Goal: Task Accomplishment & Management: Complete application form

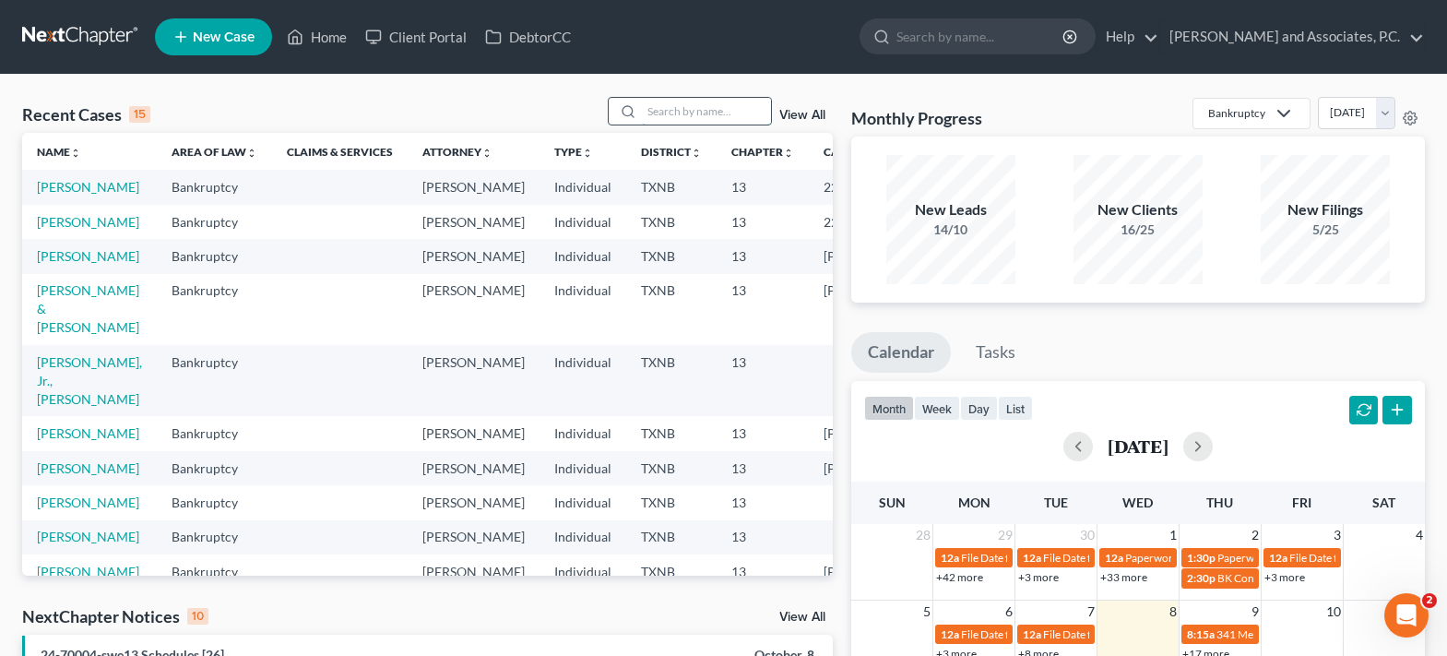
click at [671, 113] on input "search" at bounding box center [706, 111] width 129 height 27
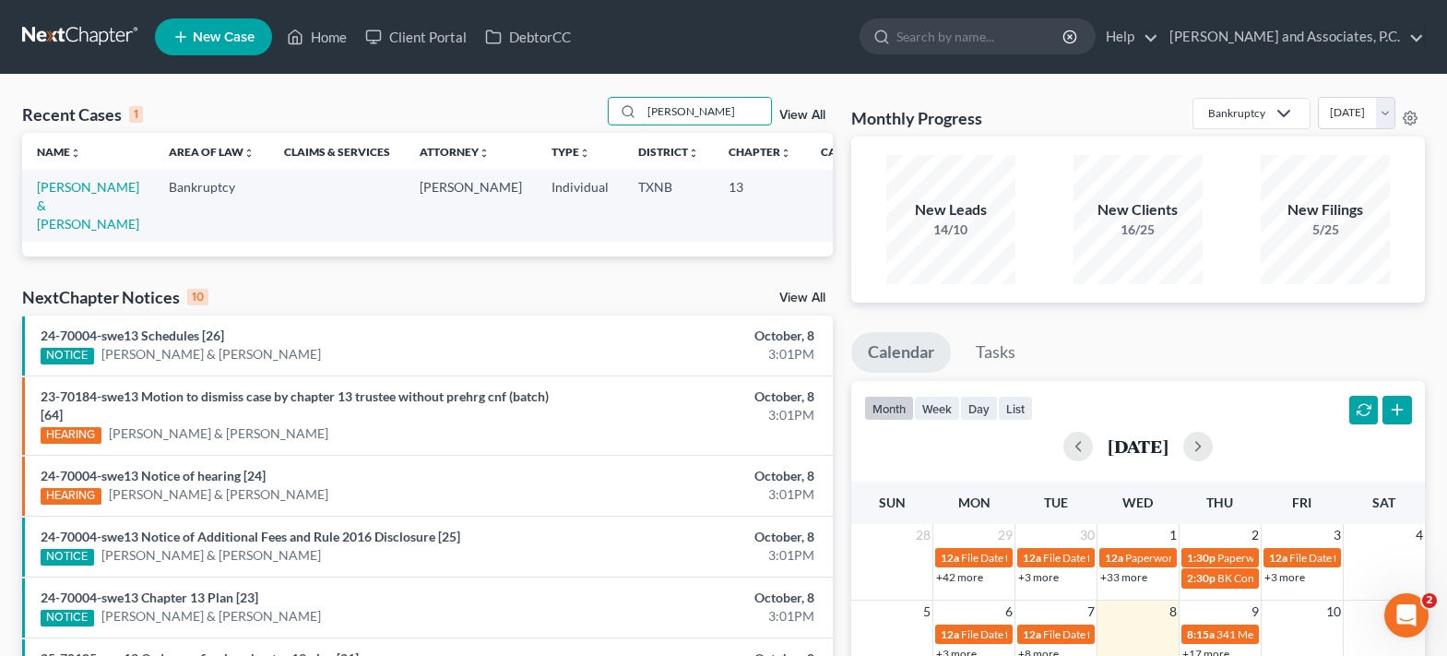
type input "gostnell"
click at [54, 196] on td "Gostnell, Stacey & Laura" at bounding box center [88, 205] width 132 height 71
click at [41, 206] on link "Gostnell, Stacey & Laura" at bounding box center [88, 205] width 102 height 53
select select "7"
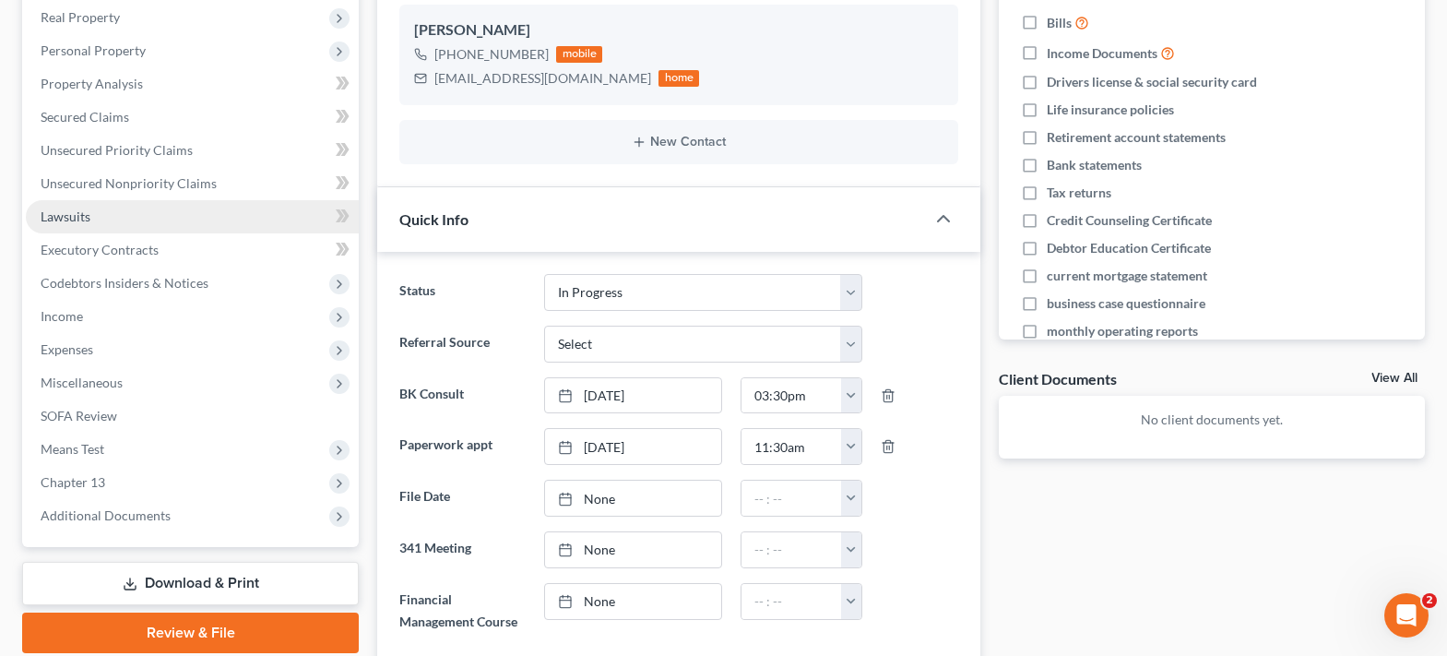
scroll to position [369, 0]
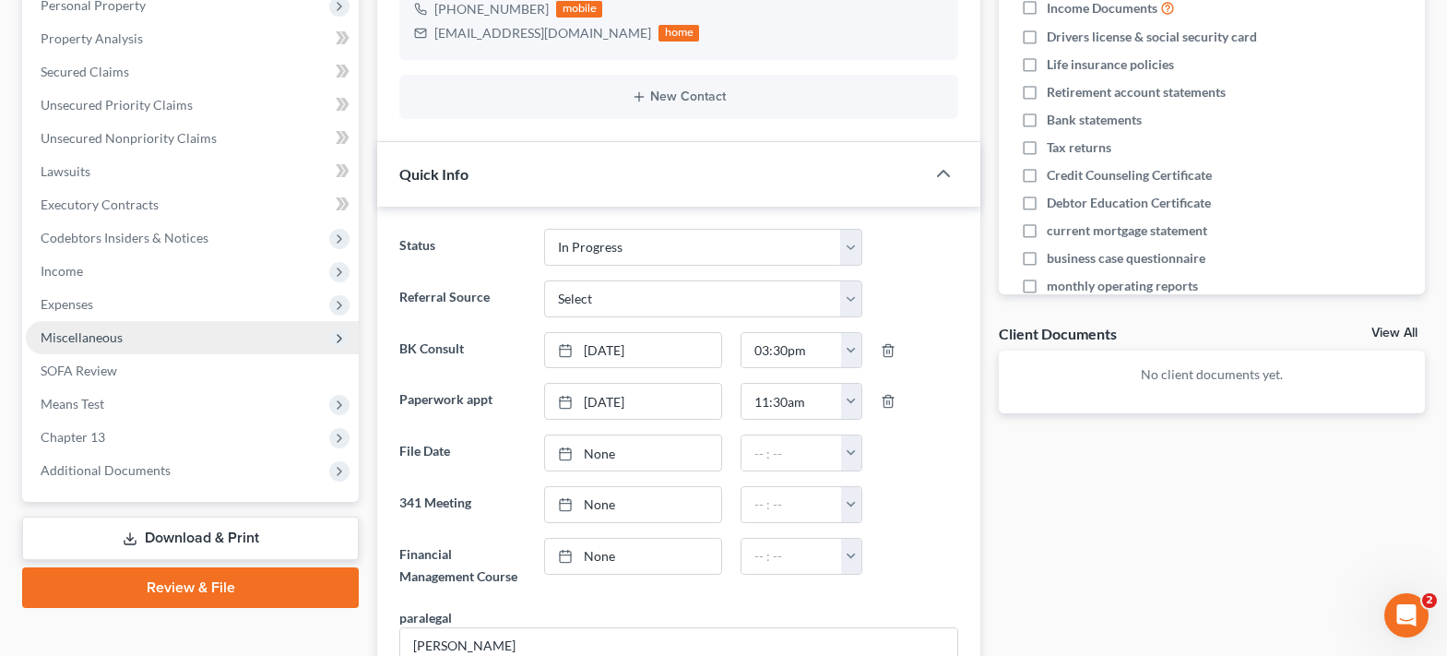
click at [153, 341] on span "Miscellaneous" at bounding box center [192, 337] width 333 height 33
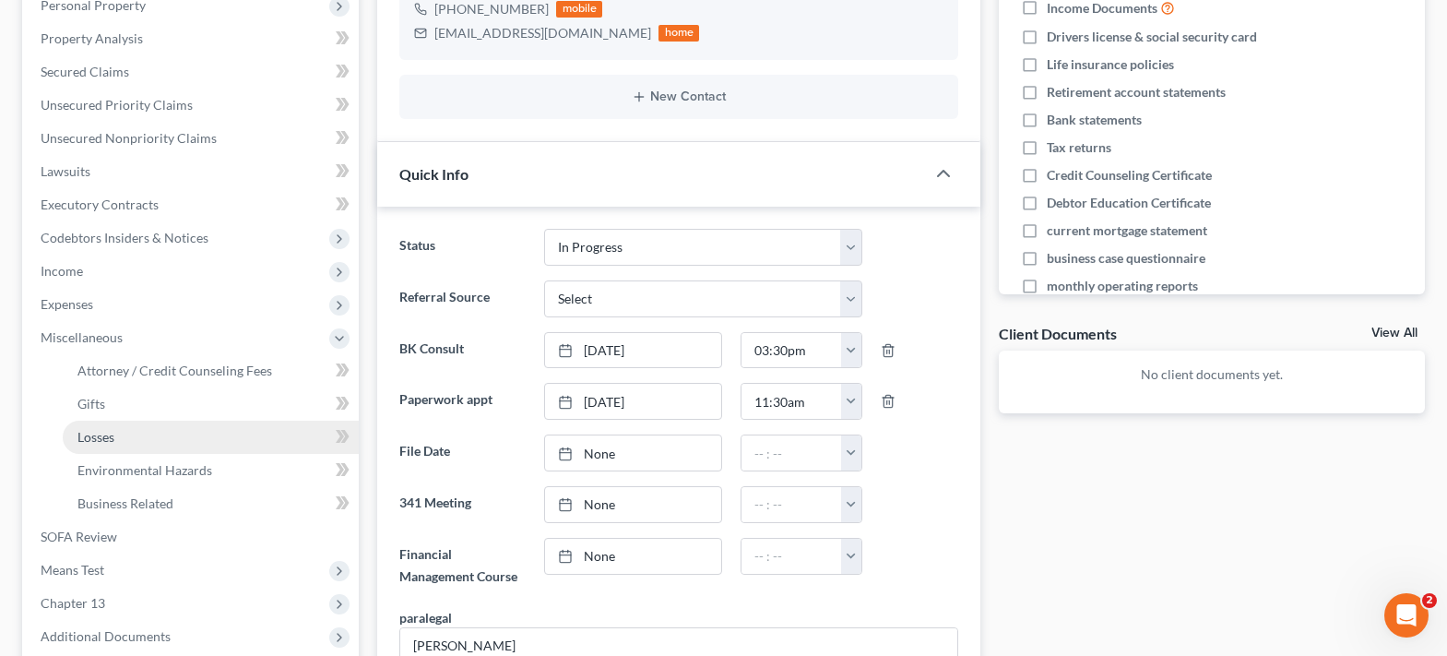
click at [153, 434] on link "Losses" at bounding box center [211, 437] width 296 height 33
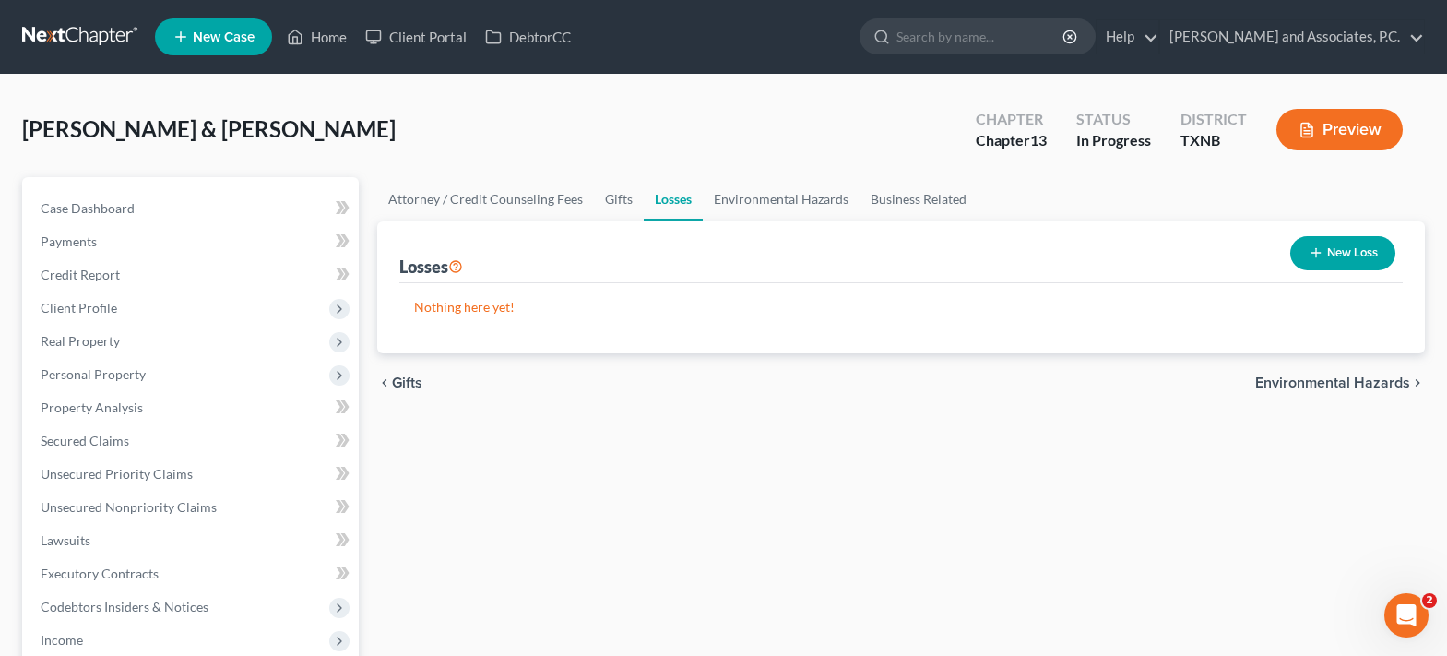
click at [1319, 253] on line "button" at bounding box center [1316, 253] width 8 height 0
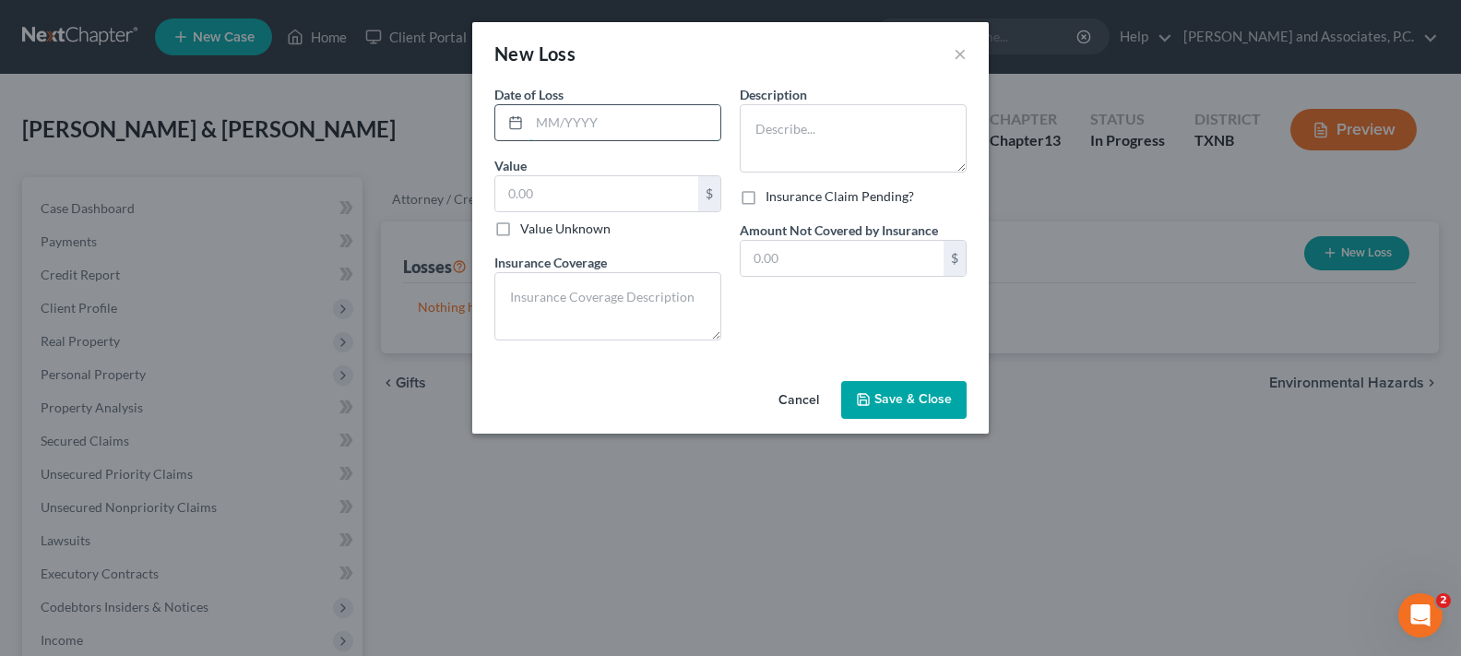
click at [627, 129] on input "text" at bounding box center [624, 122] width 191 height 35
click at [611, 208] on input "text" at bounding box center [596, 193] width 203 height 35
type input "386,000.00"
click at [623, 120] on input "text" at bounding box center [624, 122] width 191 height 35
click at [847, 136] on textarea at bounding box center [853, 138] width 227 height 68
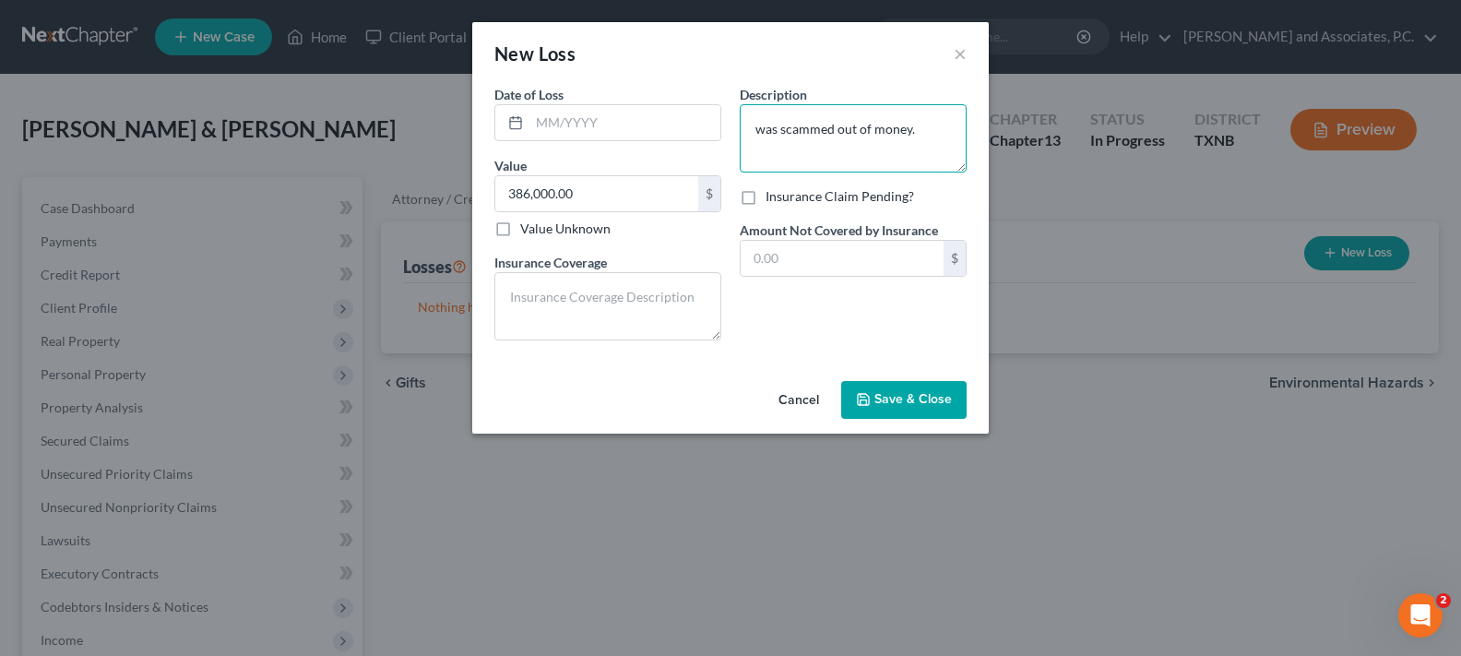
click at [761, 125] on textarea "was scammed out of money." at bounding box center [853, 138] width 227 height 68
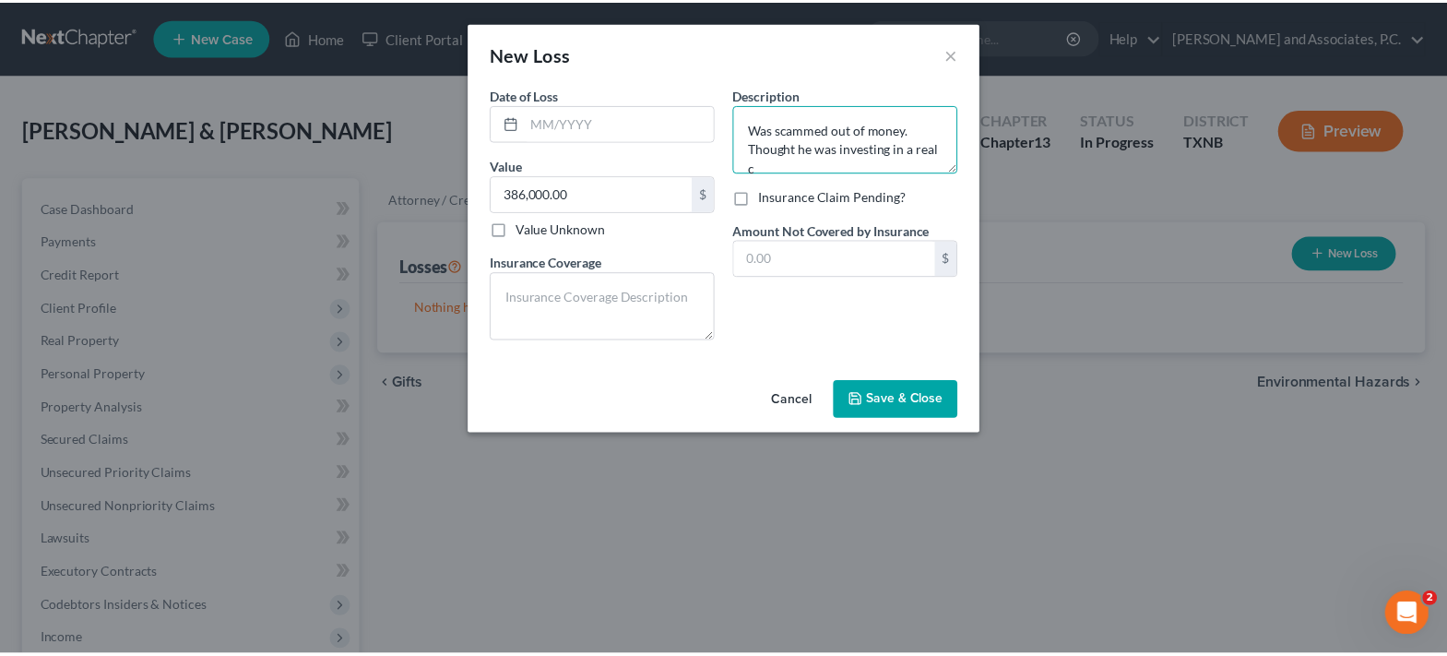
scroll to position [4, 0]
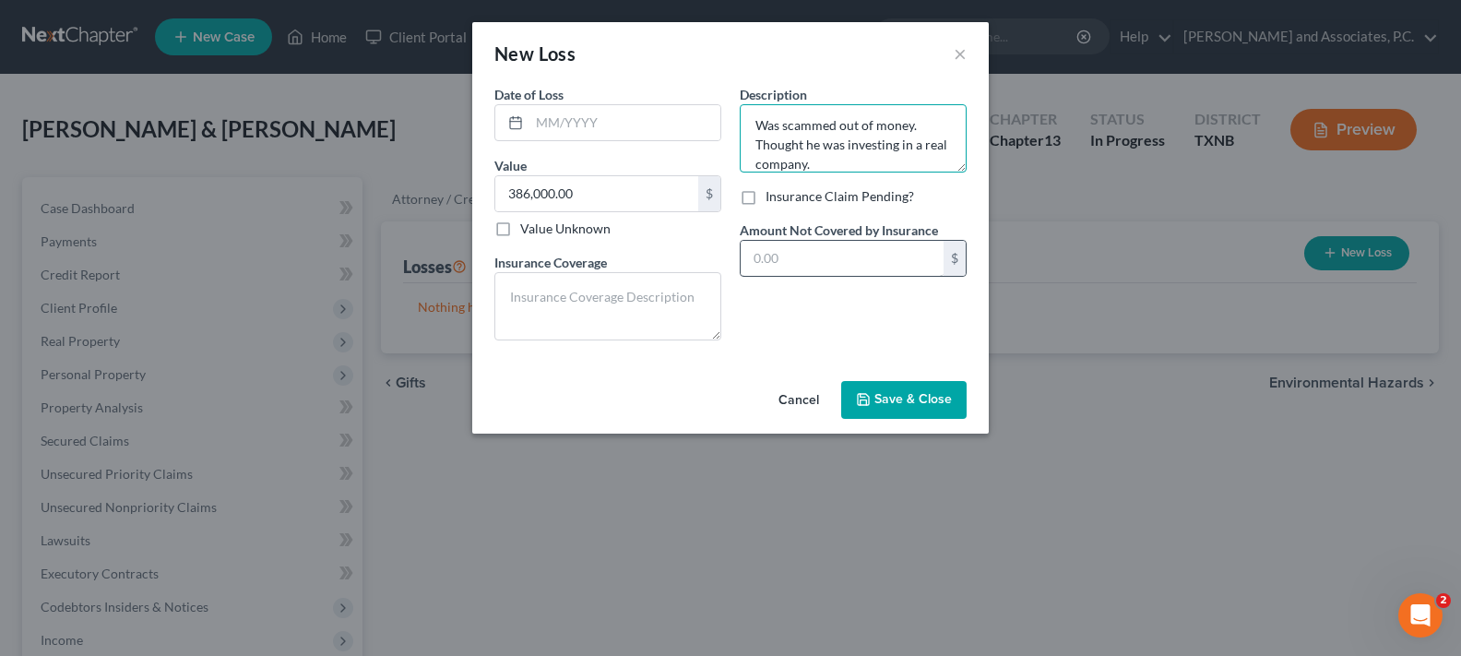
type textarea "Was scammed out of money. Thought he was investing in a real company."
click at [795, 250] on input "text" at bounding box center [842, 258] width 203 height 35
click at [649, 293] on textarea at bounding box center [607, 306] width 227 height 68
click at [657, 118] on input "text" at bounding box center [624, 122] width 191 height 35
click at [897, 407] on span "Save & Close" at bounding box center [912, 400] width 77 height 16
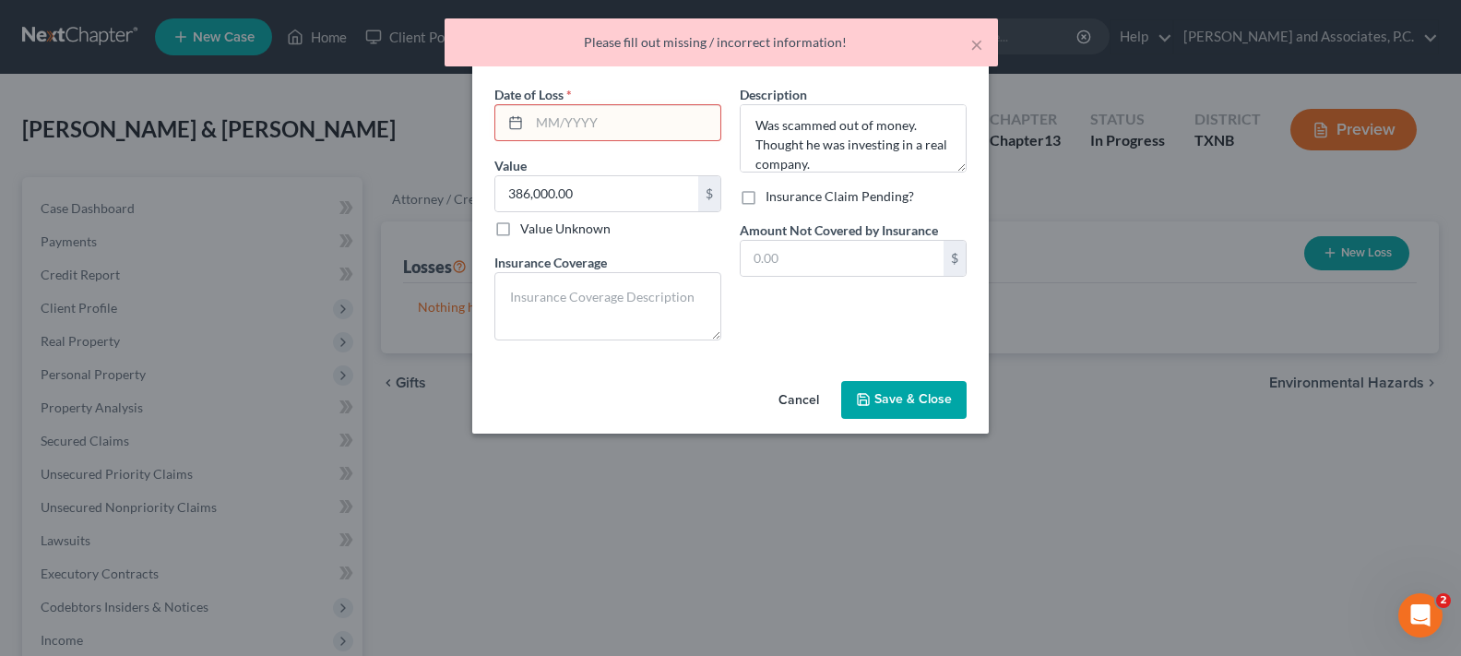
click at [607, 133] on input "text" at bounding box center [624, 122] width 191 height 35
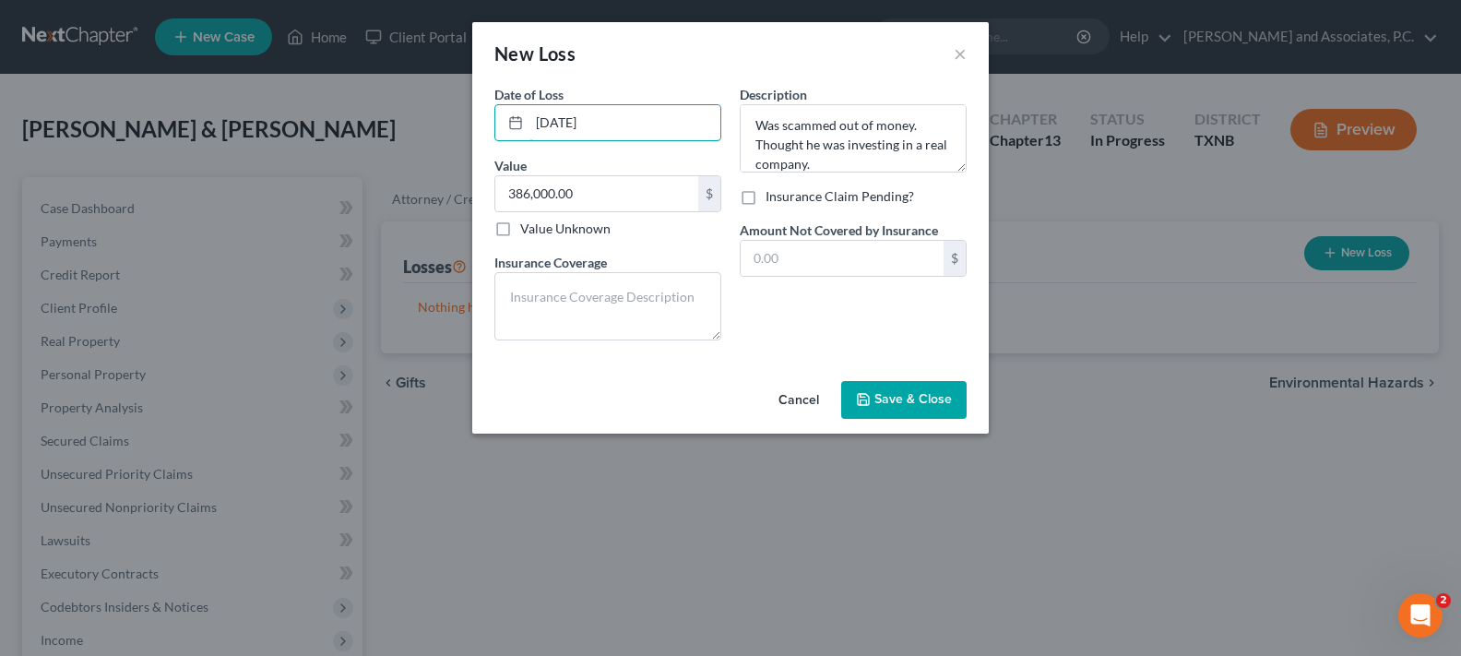
type input "01/01/2025"
click at [899, 406] on span "Save & Close" at bounding box center [912, 400] width 77 height 16
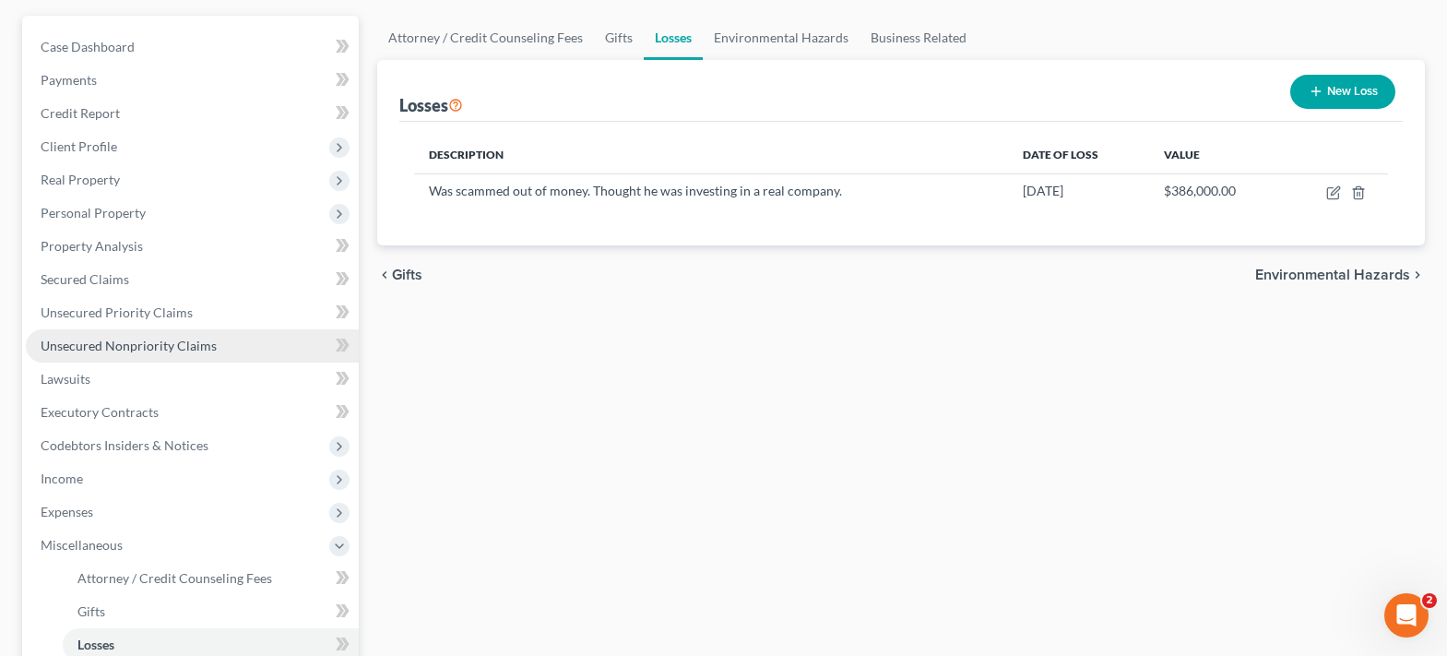
scroll to position [184, 0]
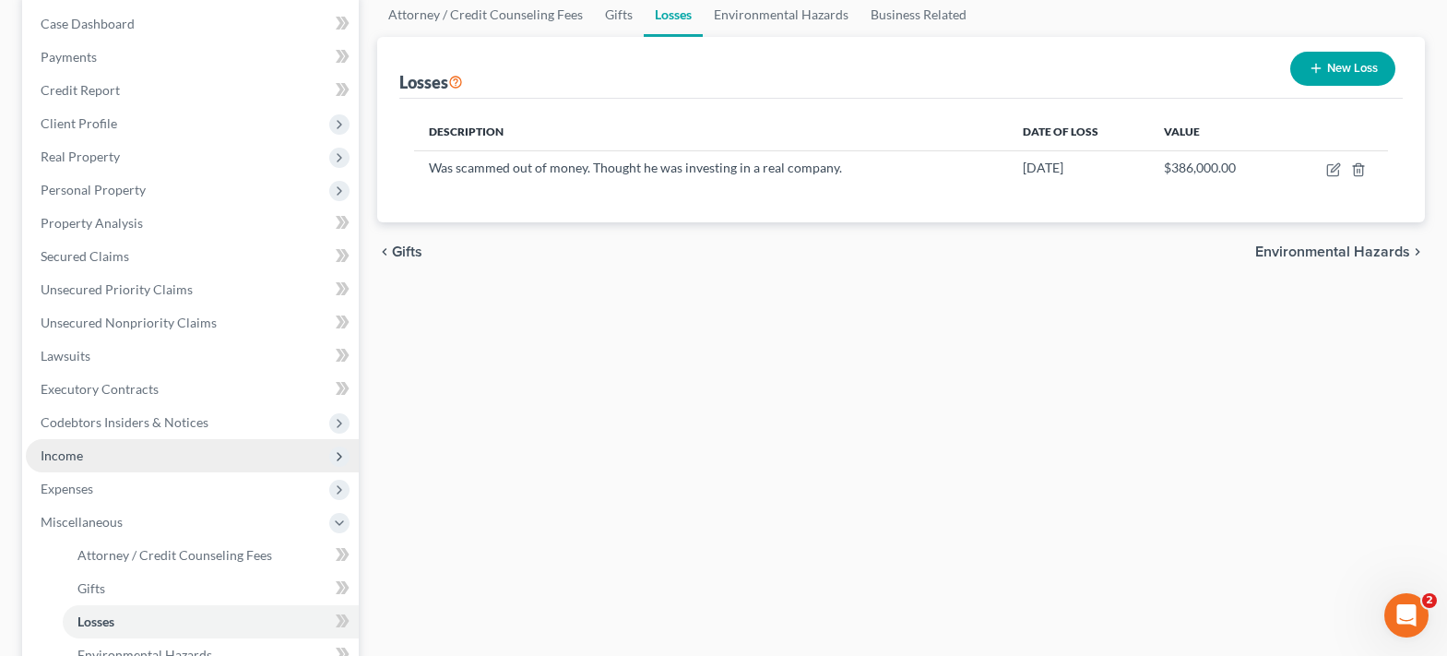
click at [244, 458] on span "Income" at bounding box center [192, 455] width 333 height 33
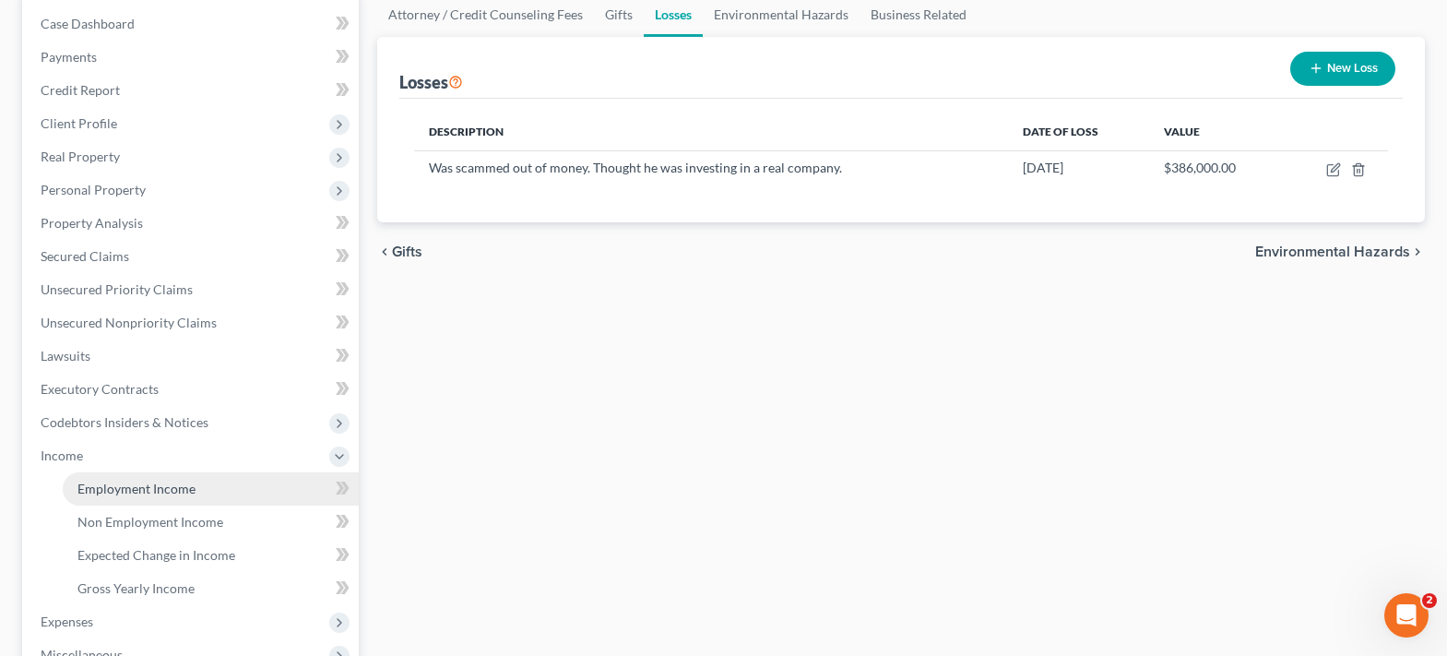
click at [186, 495] on span "Employment Income" at bounding box center [136, 489] width 118 height 16
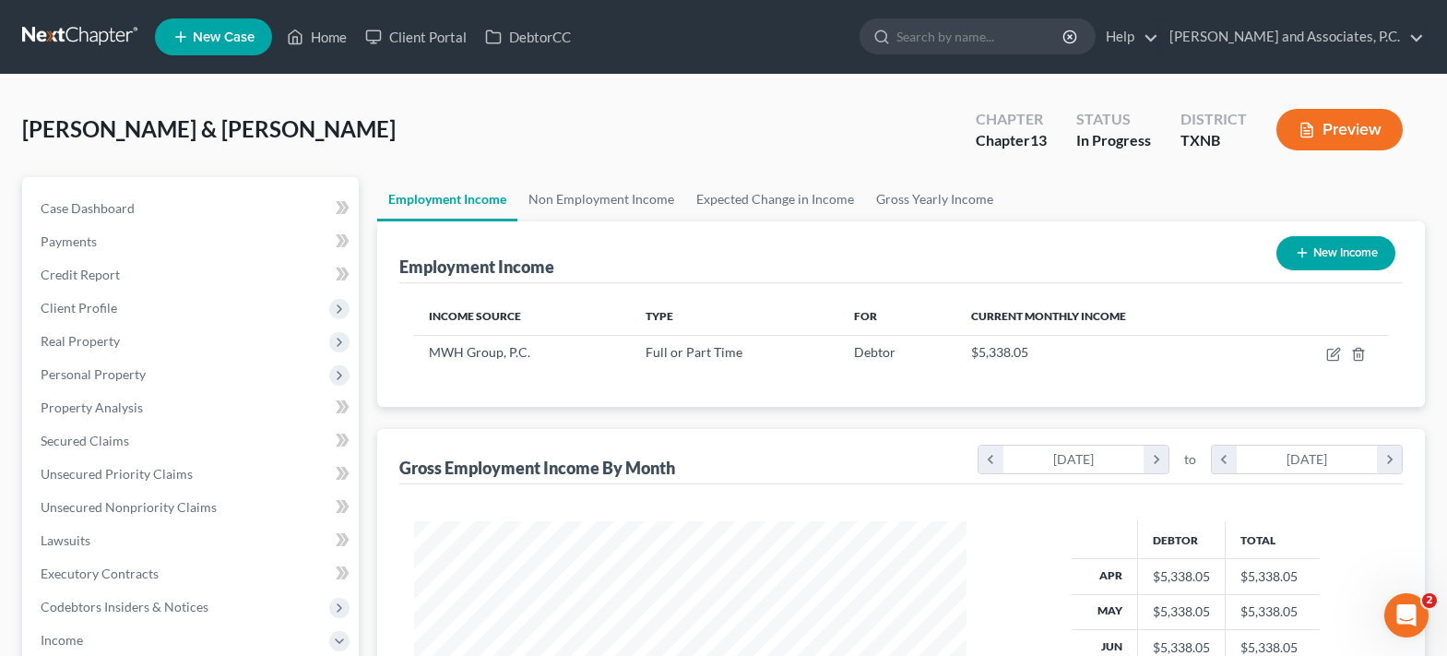
scroll to position [331, 589]
click at [592, 202] on link "Non Employment Income" at bounding box center [601, 199] width 168 height 44
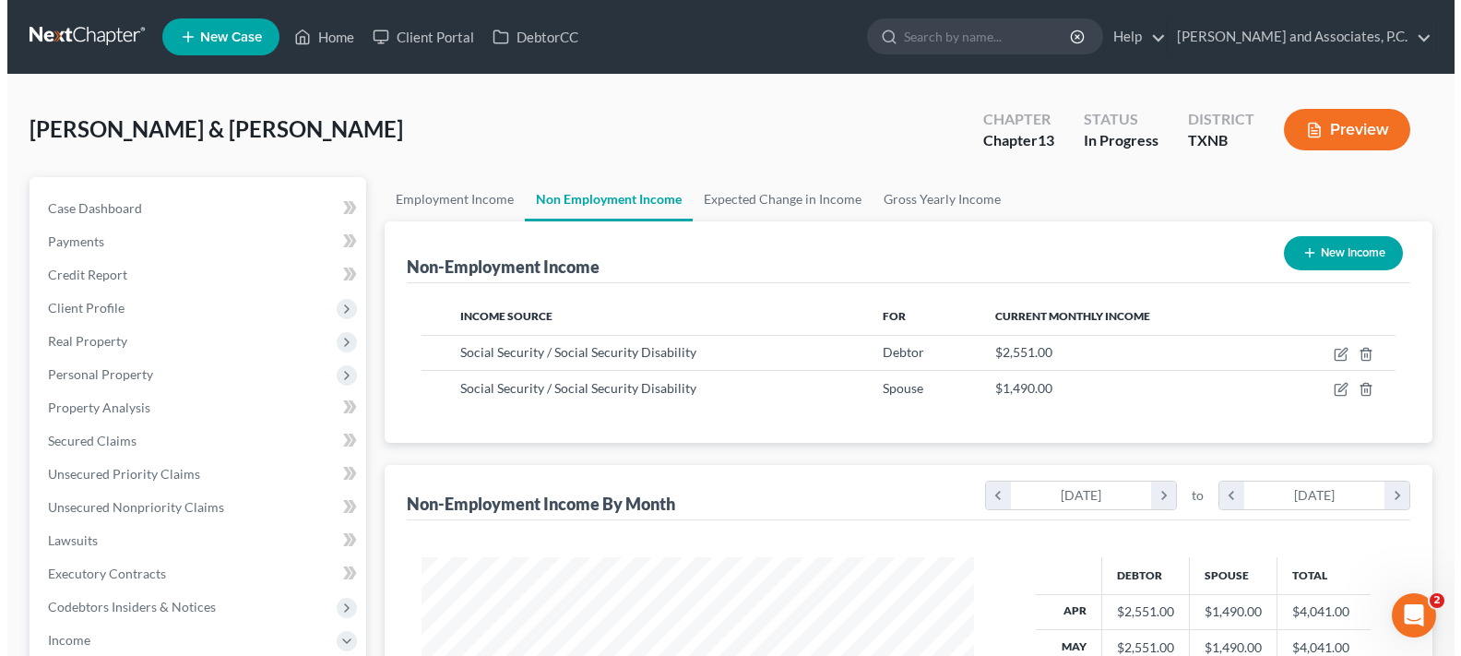
scroll to position [331, 589]
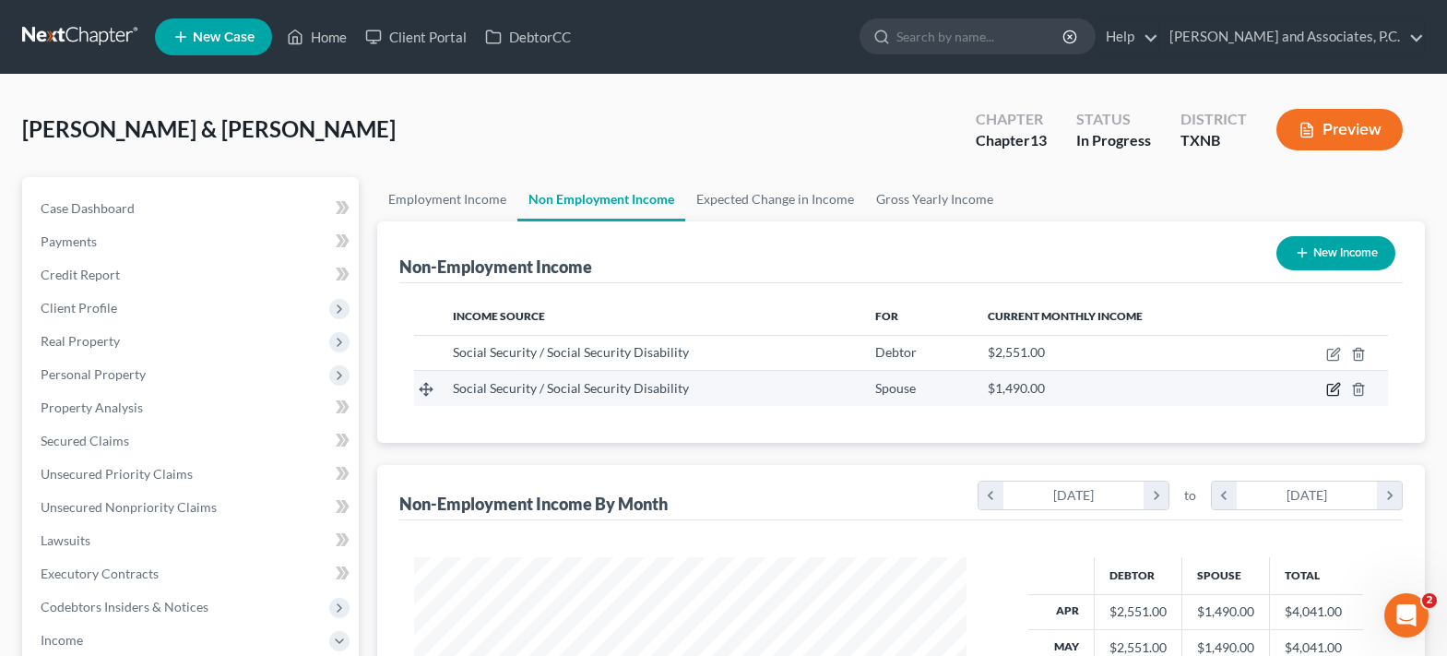
click at [1335, 387] on icon "button" at bounding box center [1335, 388] width 8 height 8
select select "4"
select select "0"
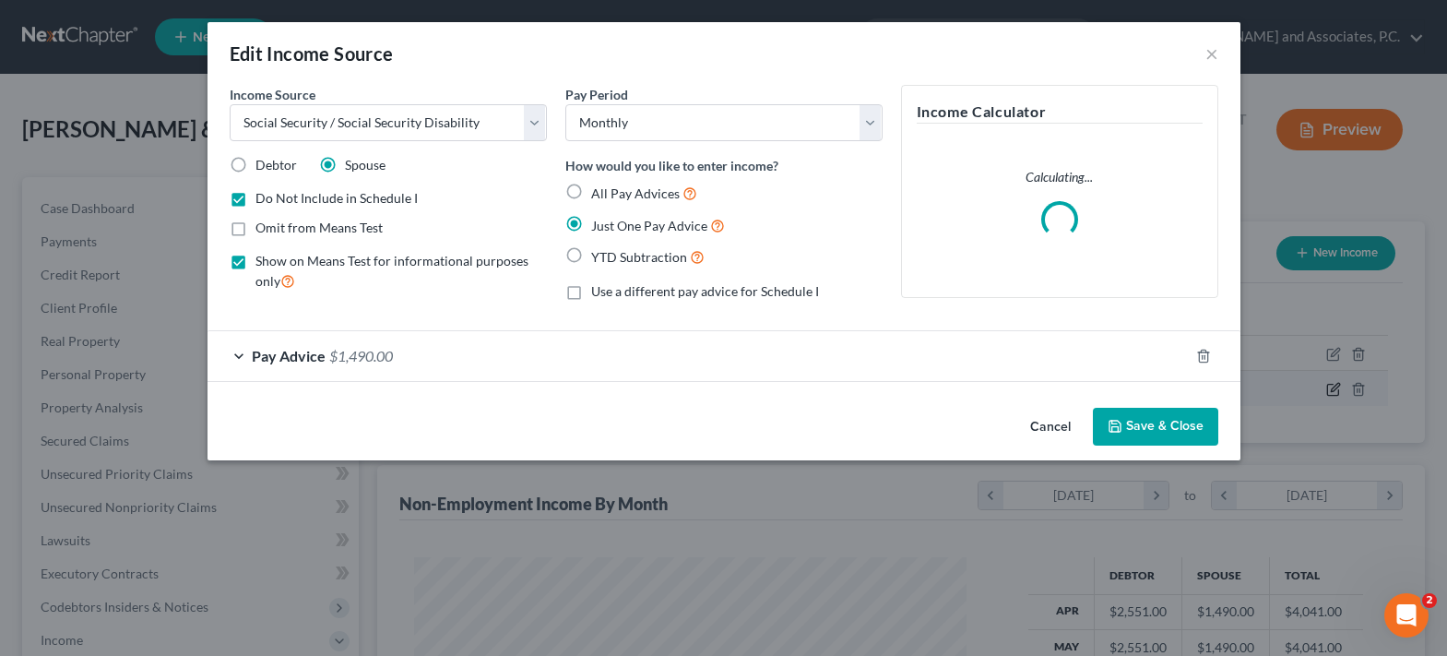
scroll to position [331, 596]
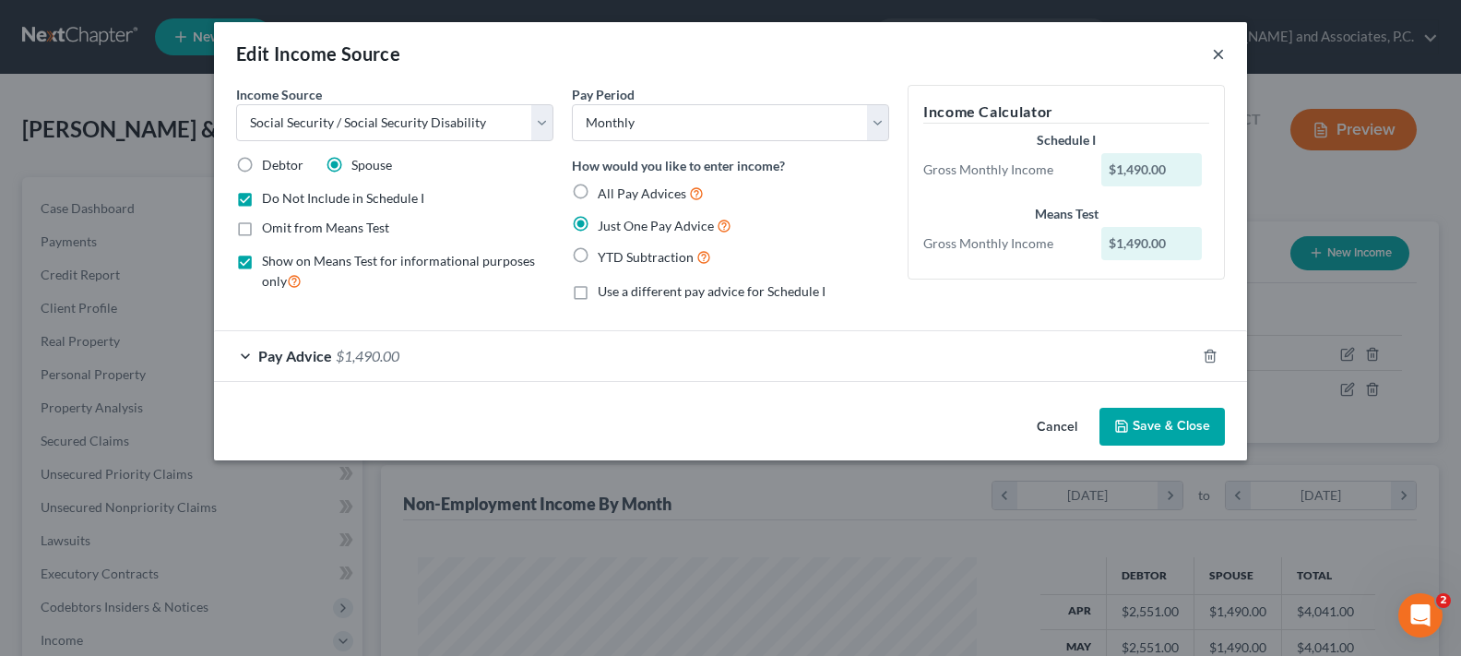
click at [1223, 55] on button "×" at bounding box center [1218, 53] width 13 height 22
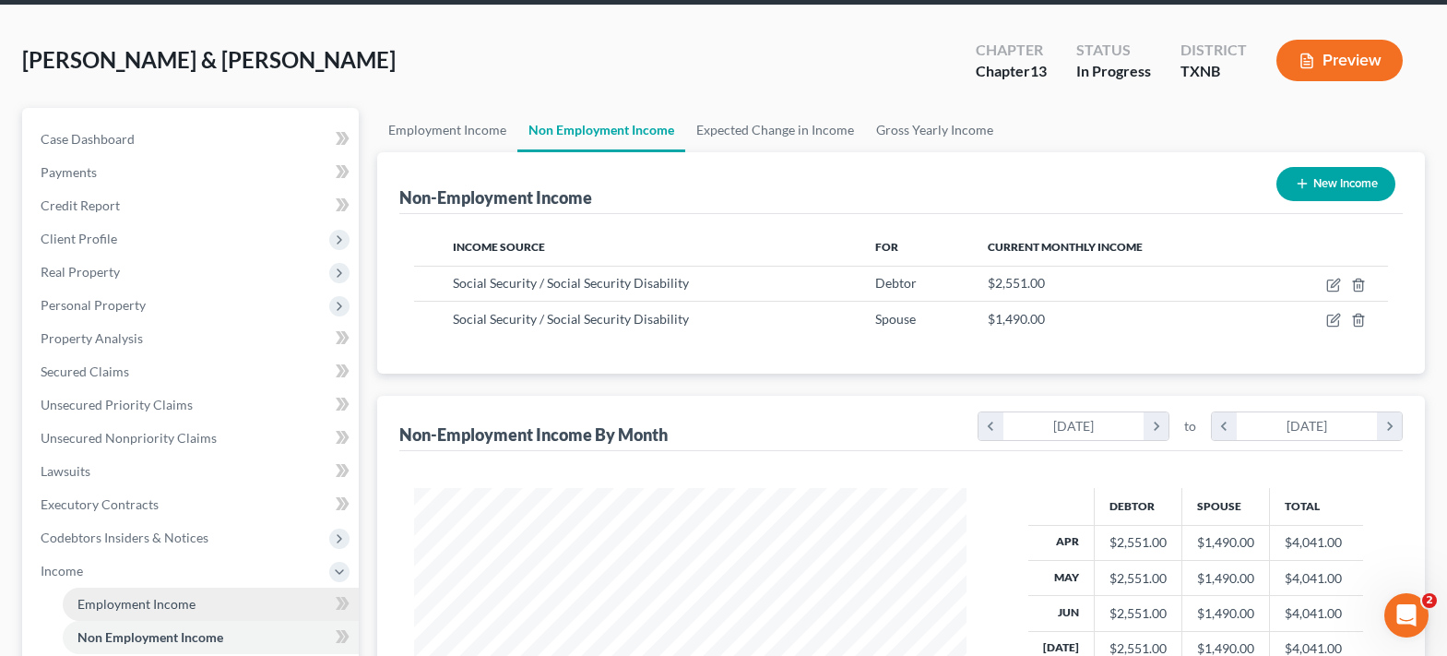
scroll to position [0, 0]
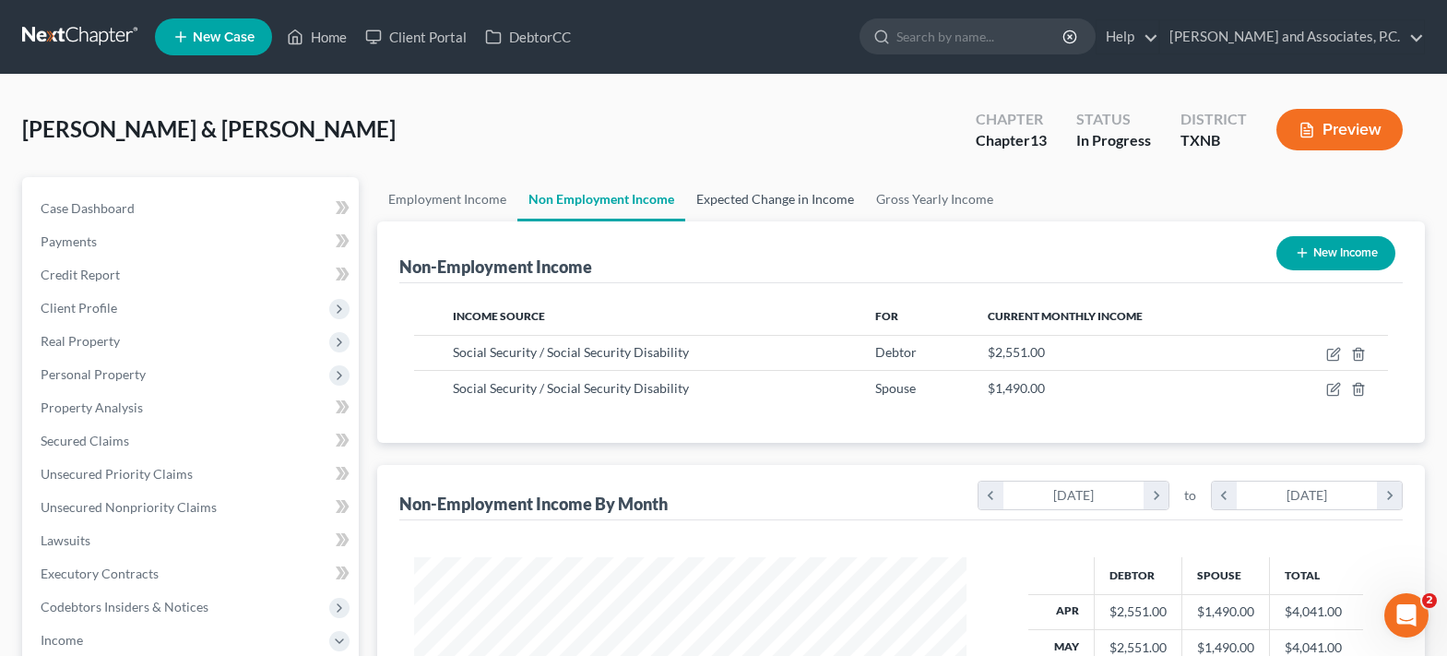
click at [791, 203] on link "Expected Change in Income" at bounding box center [775, 199] width 180 height 44
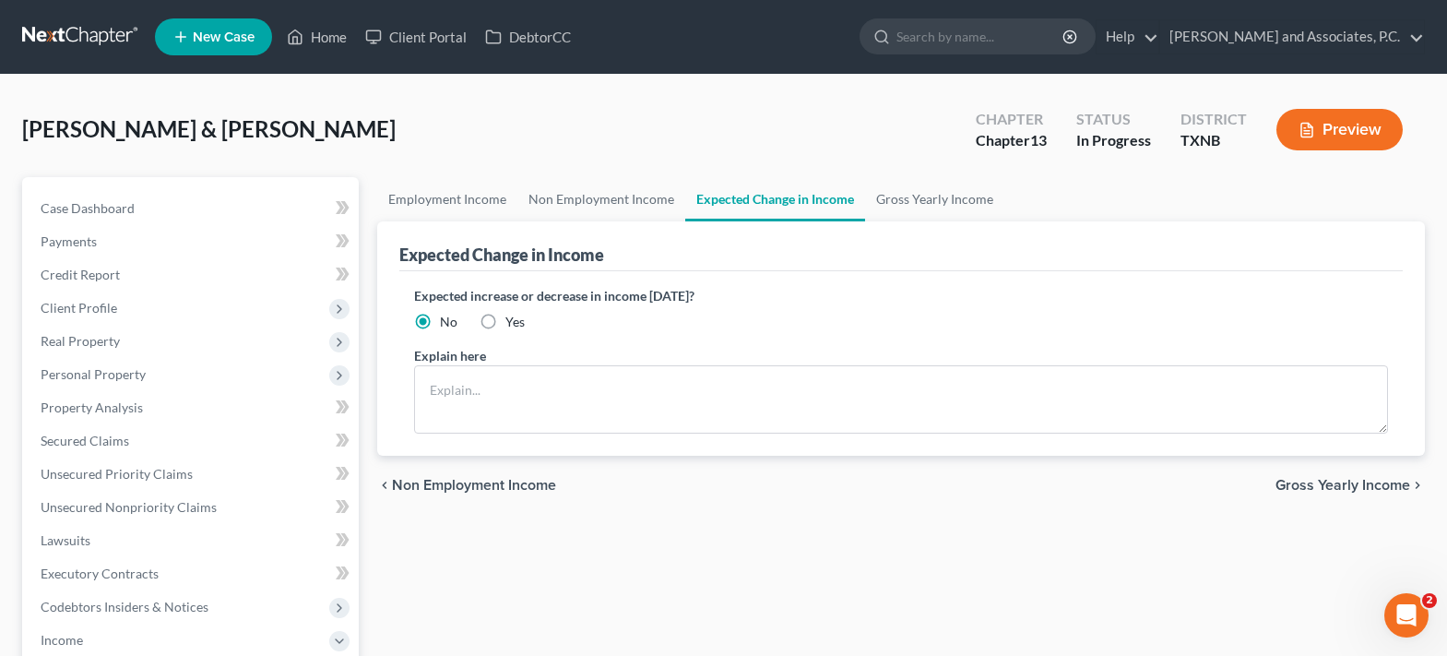
click at [505, 320] on label "Yes" at bounding box center [514, 322] width 19 height 18
click at [513, 320] on input "Yes" at bounding box center [519, 319] width 12 height 12
radio input "true"
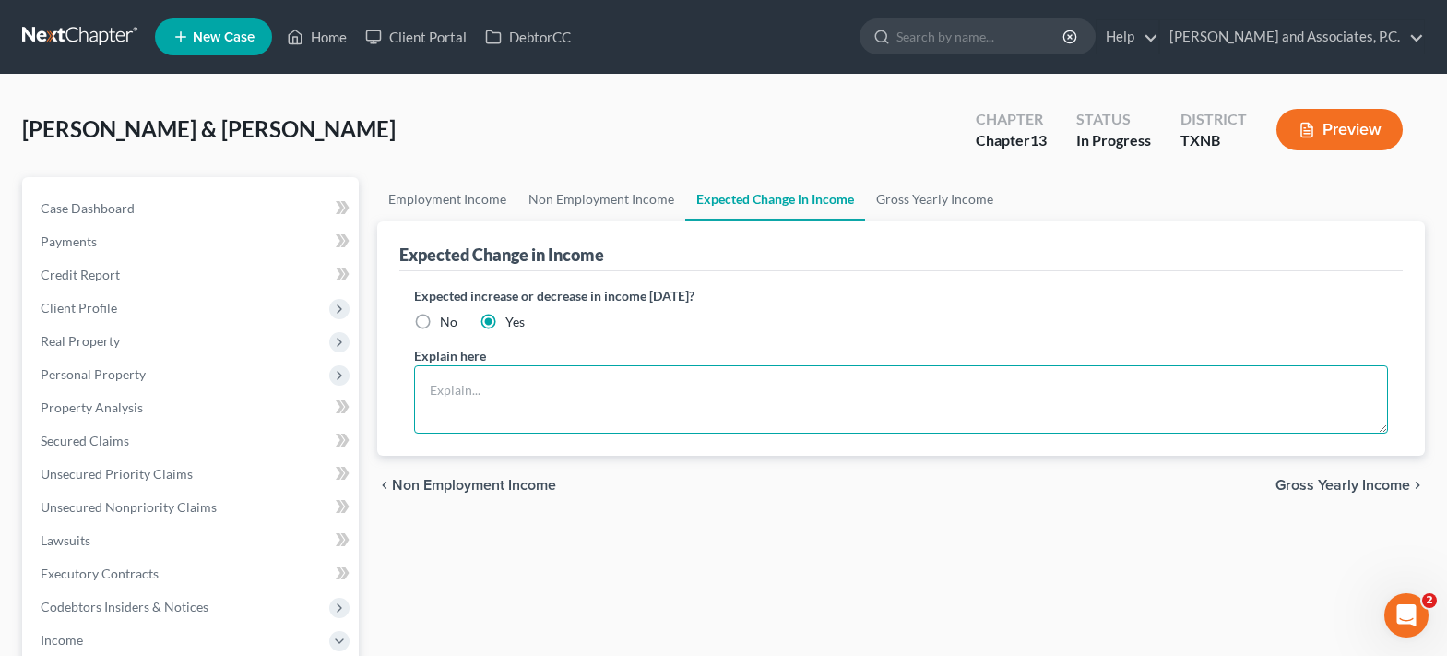
click at [453, 386] on textarea at bounding box center [901, 399] width 974 height 68
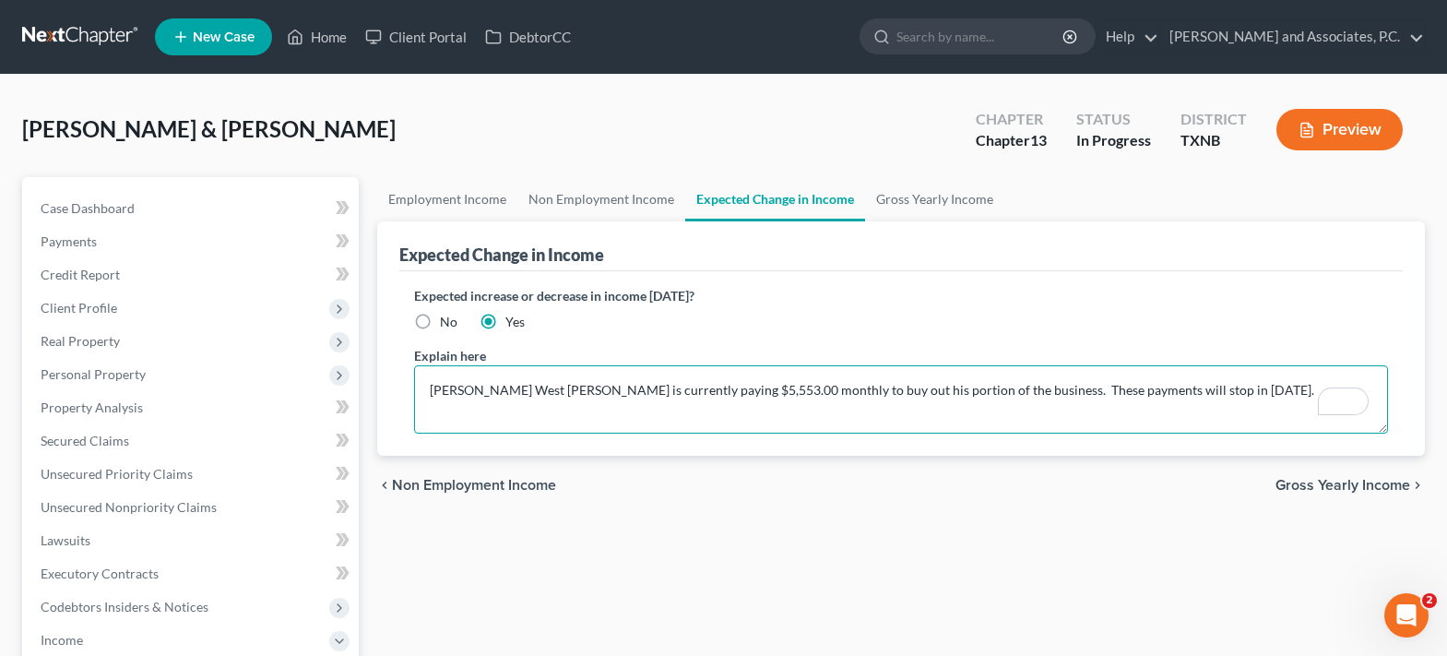
click at [1135, 392] on textarea "Mathis West Huffins is currently paying $5,553.00 monthly to buy out his portio…" at bounding box center [901, 399] width 974 height 68
click at [598, 422] on textarea "Mathis West Huffins is currently paying $5,553.00 monthly to buy out his portio…" at bounding box center [901, 399] width 974 height 68
type textarea "Mathis West Huffins is currently paying $5,553.00 monthly to buy out his portio…"
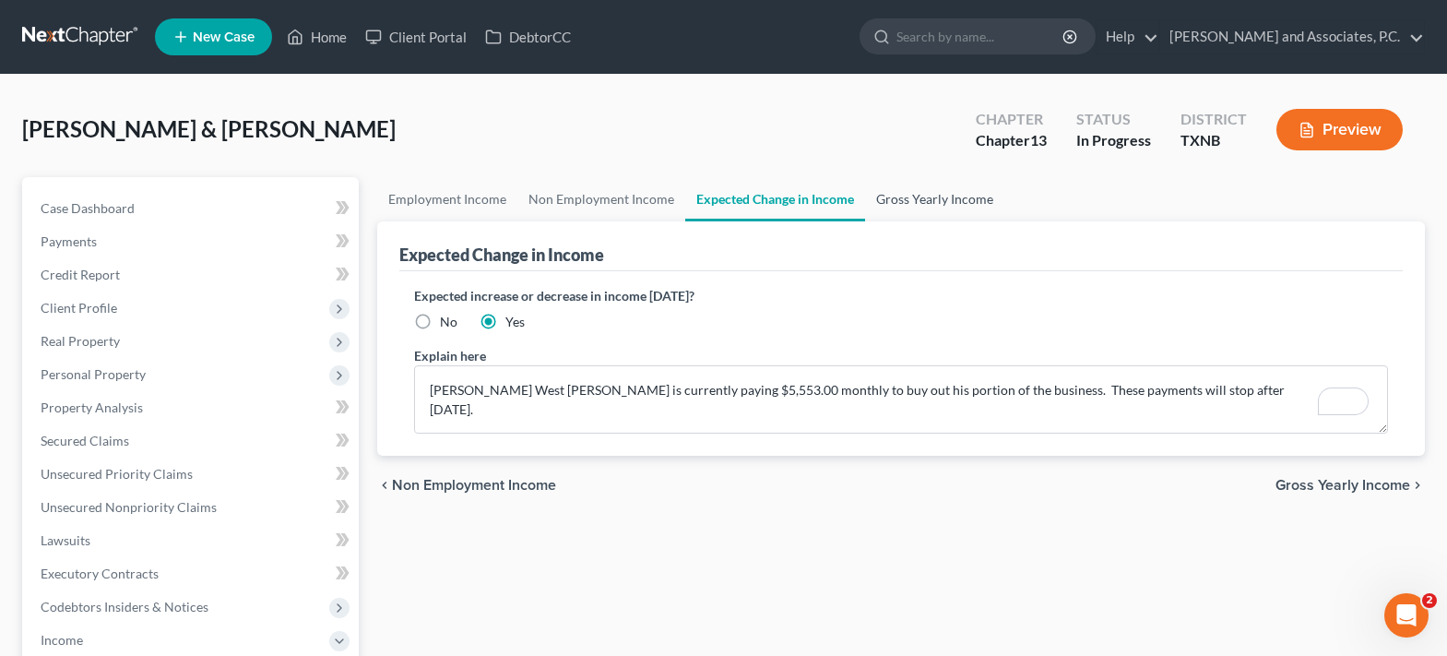
click at [948, 203] on link "Gross Yearly Income" at bounding box center [934, 199] width 139 height 44
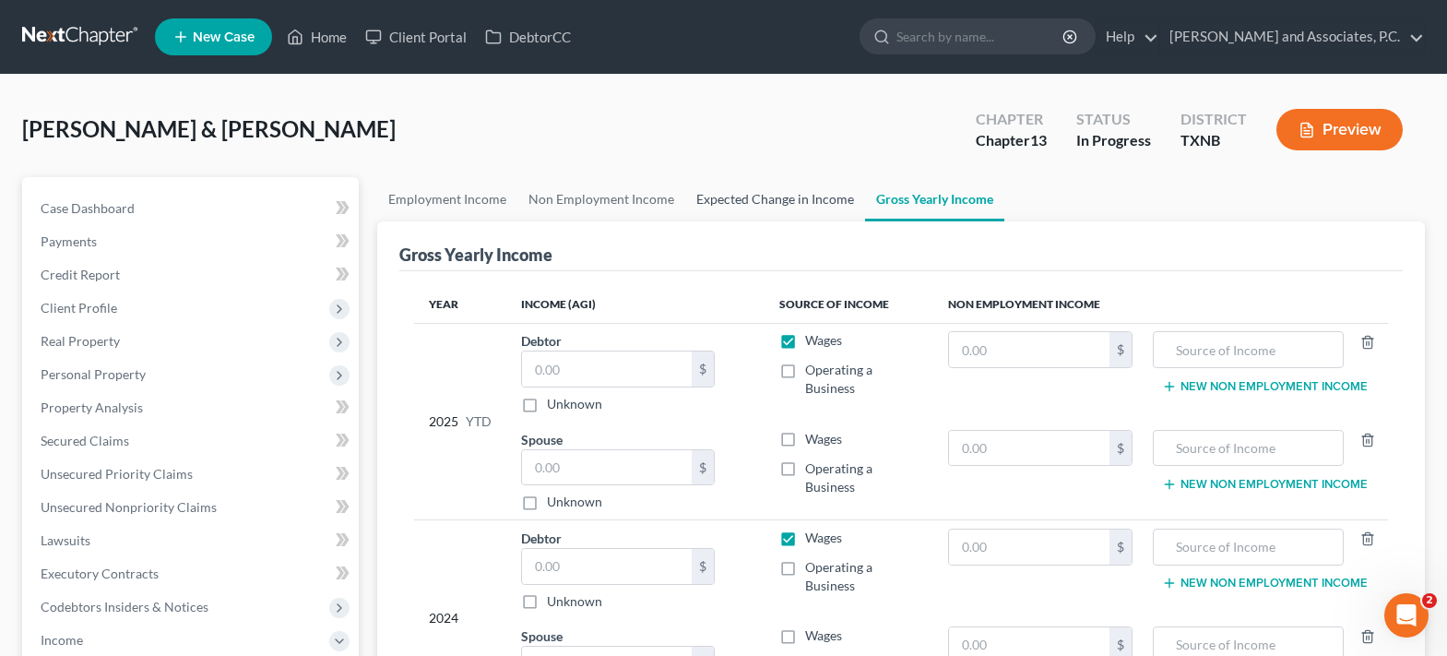
click at [807, 203] on link "Expected Change in Income" at bounding box center [775, 199] width 180 height 44
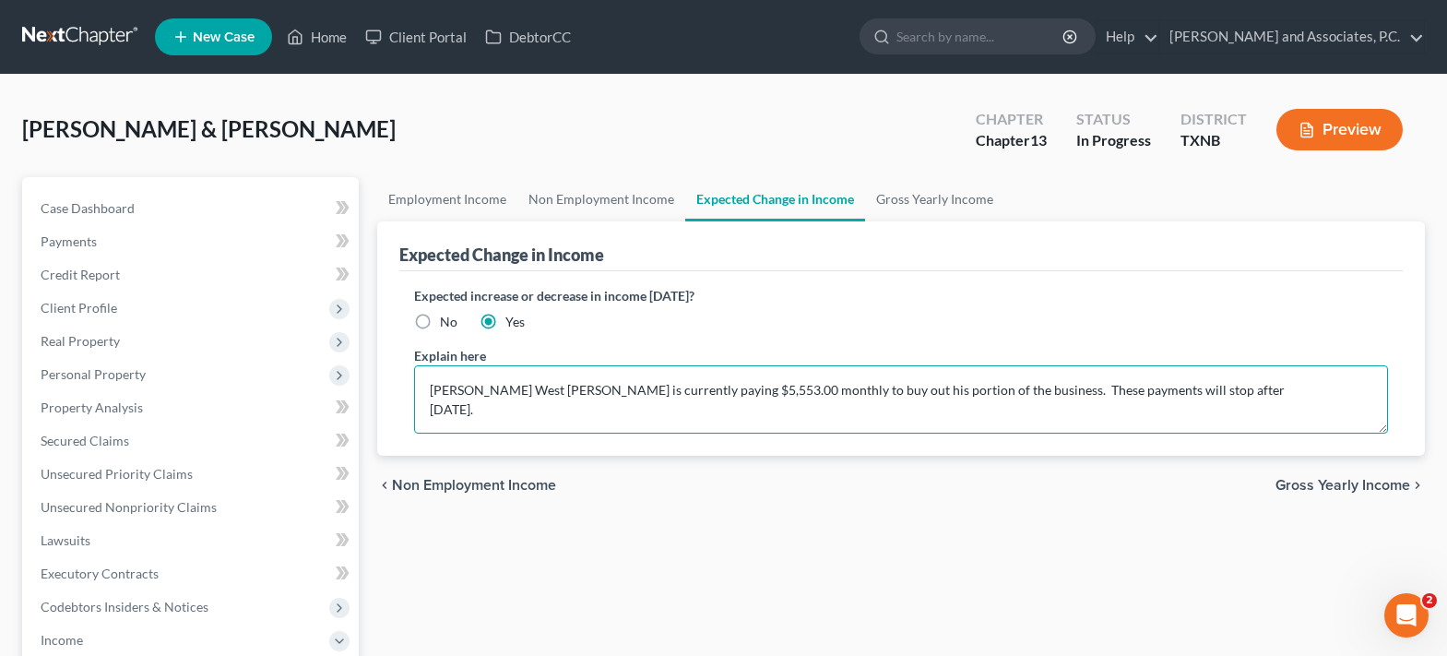
click at [576, 409] on textarea "Mathis West Huffins is currently paying $5,553.00 monthly to buy out his portio…" at bounding box center [901, 399] width 974 height 68
click at [547, 388] on textarea "Mathis West Huffins is currently paying $5,553.00 monthly to buy out his portio…" at bounding box center [901, 399] width 974 height 68
click at [1168, 398] on textarea "MWH Group, P.C. is currently paying $5,338.05 monthly to buy out his portion of…" at bounding box center [901, 399] width 974 height 68
click at [536, 412] on textarea "MWH Group, P.C. is currently paying $5,338.05 monthly to buy out his portion of…" at bounding box center [901, 399] width 974 height 68
type textarea "MWH Group, P.C. is currently paying $5,338.05 monthly to buy out his portion of…"
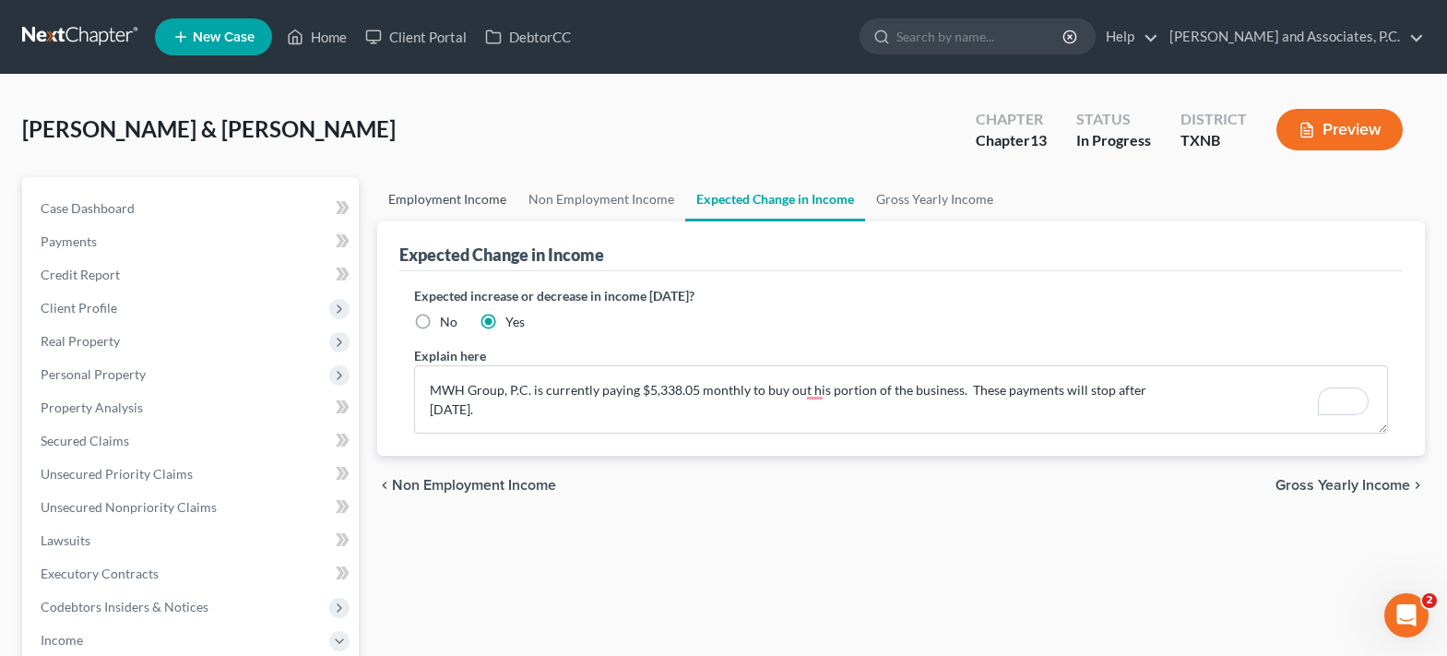
click at [450, 196] on link "Employment Income" at bounding box center [447, 199] width 140 height 44
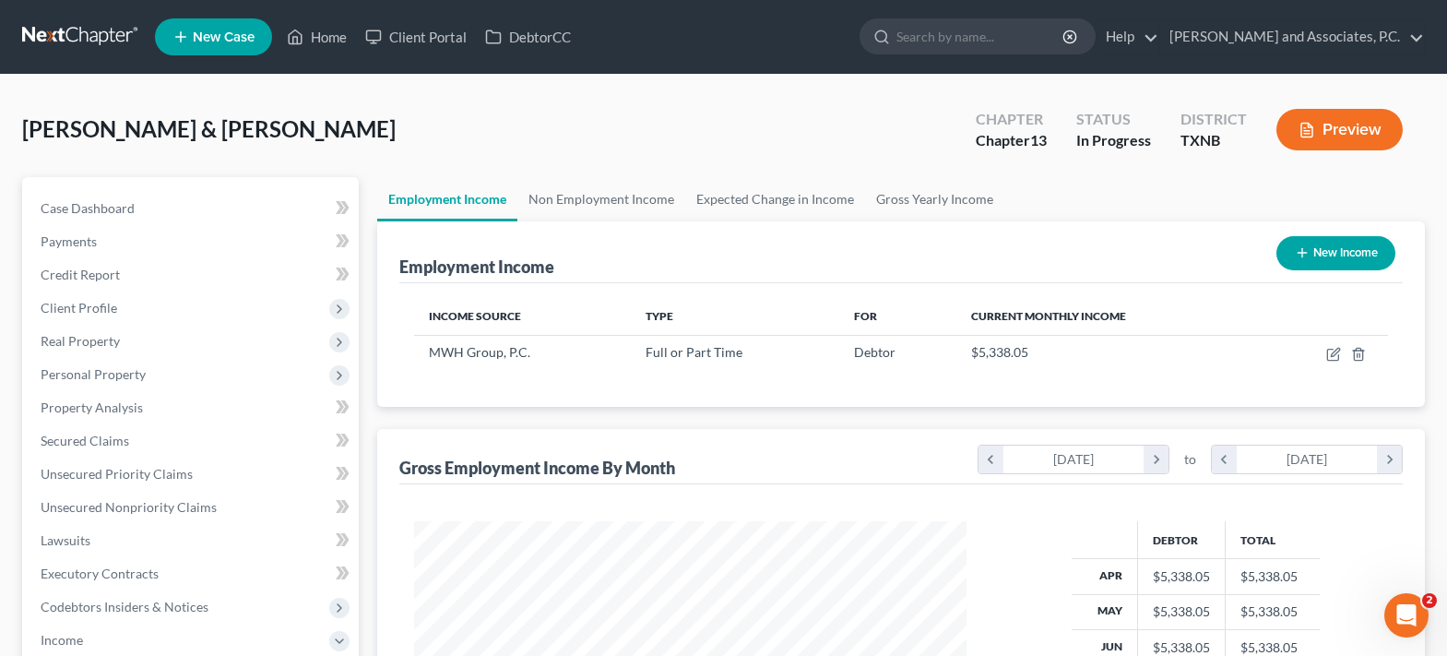
scroll to position [331, 589]
